Goal: Task Accomplishment & Management: Use online tool/utility

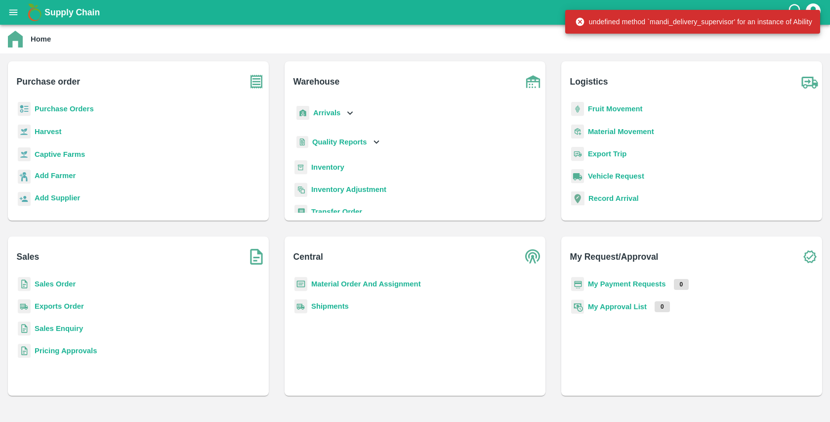
click at [53, 286] on b "Sales Order" at bounding box center [55, 284] width 41 height 8
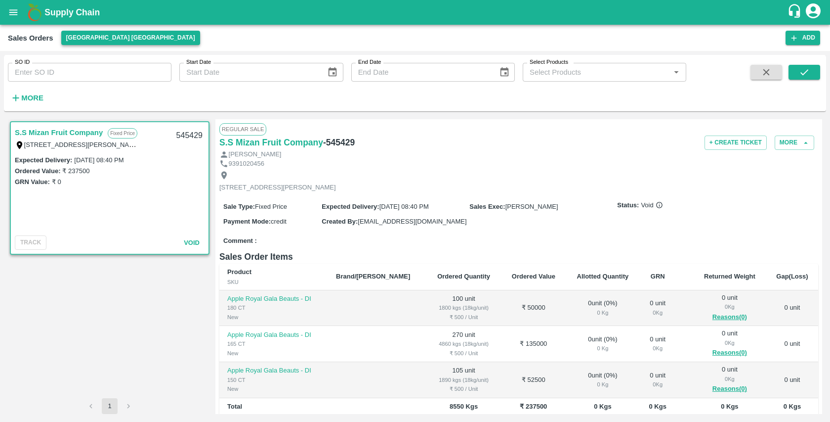
click at [83, 40] on button "[GEOGRAPHIC_DATA] [GEOGRAPHIC_DATA]" at bounding box center [130, 38] width 139 height 14
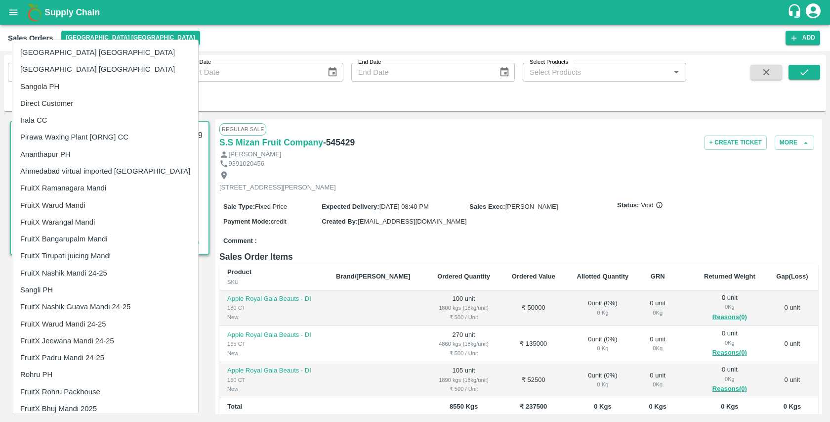
scroll to position [262, 0]
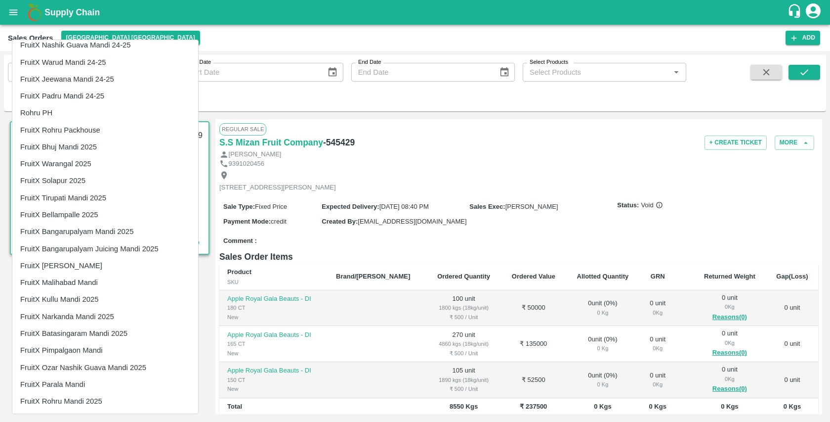
click at [91, 263] on li "FruitX [PERSON_NAME]" at bounding box center [105, 265] width 186 height 17
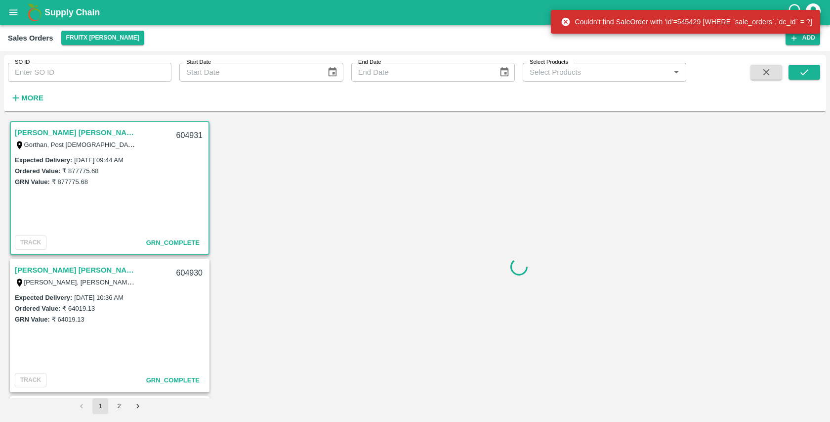
click at [98, 131] on link "[PERSON_NAME] [PERSON_NAME](JM)" at bounding box center [77, 132] width 124 height 13
